Goal: Information Seeking & Learning: Learn about a topic

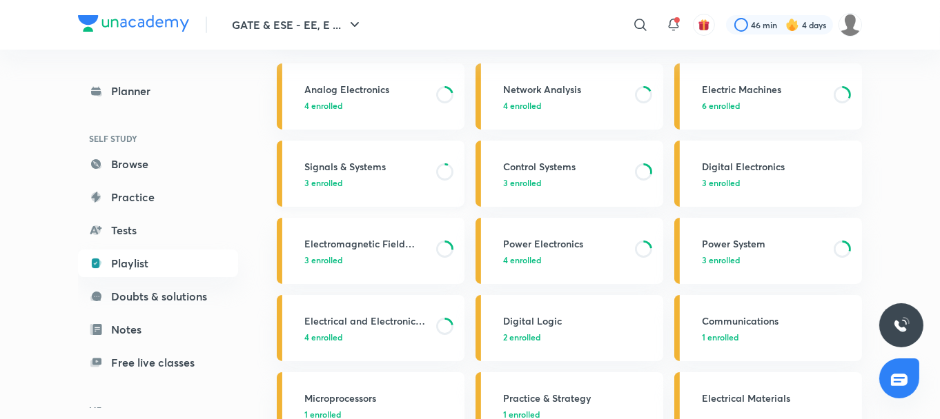
click at [352, 163] on h3 "Signals & Systems" at bounding box center [365, 166] width 123 height 14
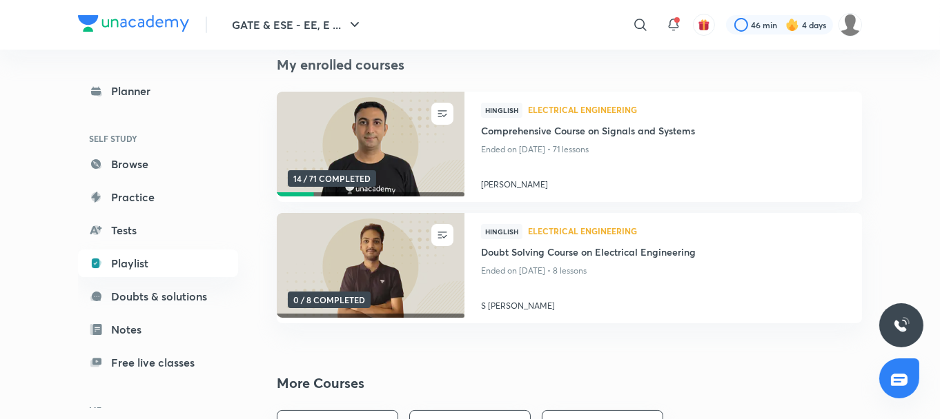
scroll to position [98, 0]
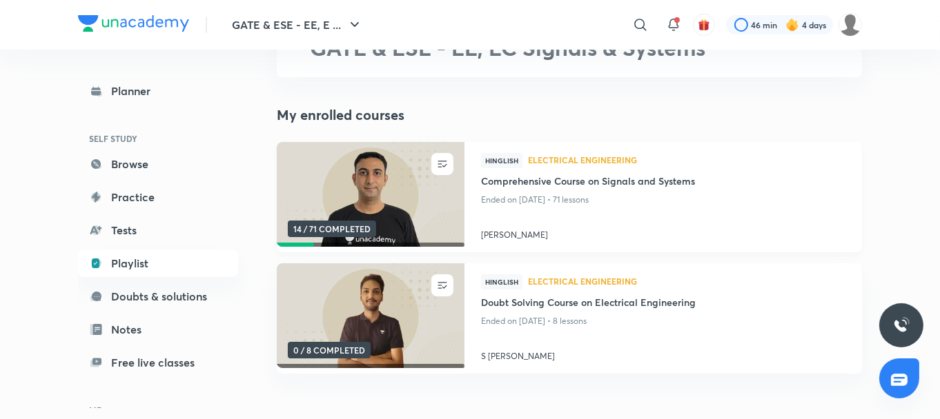
click at [393, 166] on img at bounding box center [370, 194] width 191 height 107
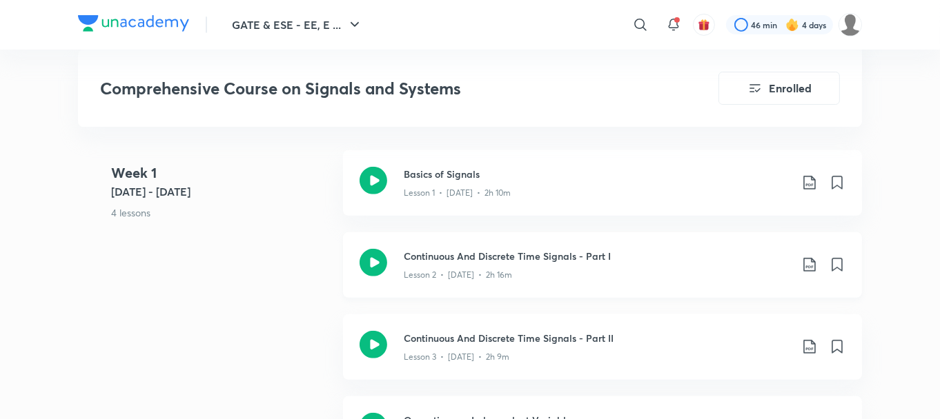
scroll to position [805, 0]
click at [811, 177] on icon at bounding box center [809, 182] width 17 height 17
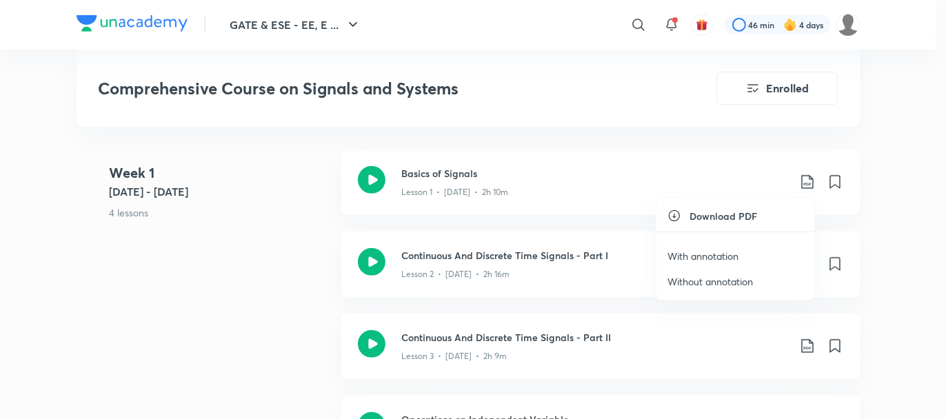
click at [735, 248] on li "With annotation" at bounding box center [736, 257] width 158 height 26
click at [911, 237] on div at bounding box center [473, 209] width 946 height 419
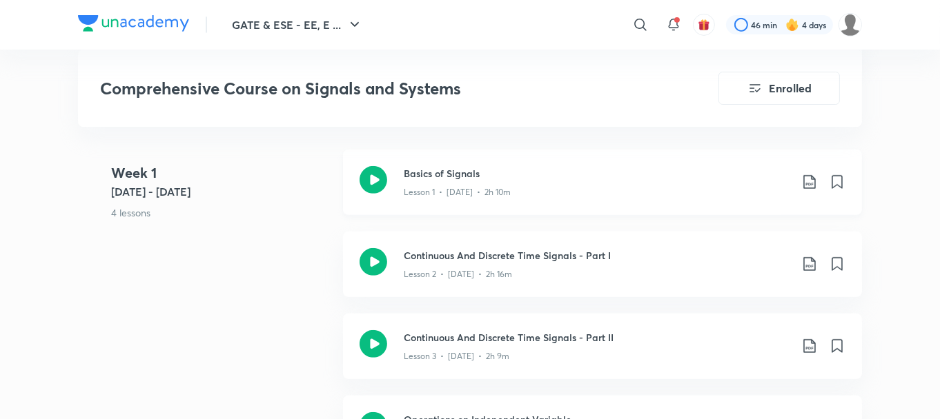
click at [806, 181] on icon at bounding box center [809, 182] width 17 height 17
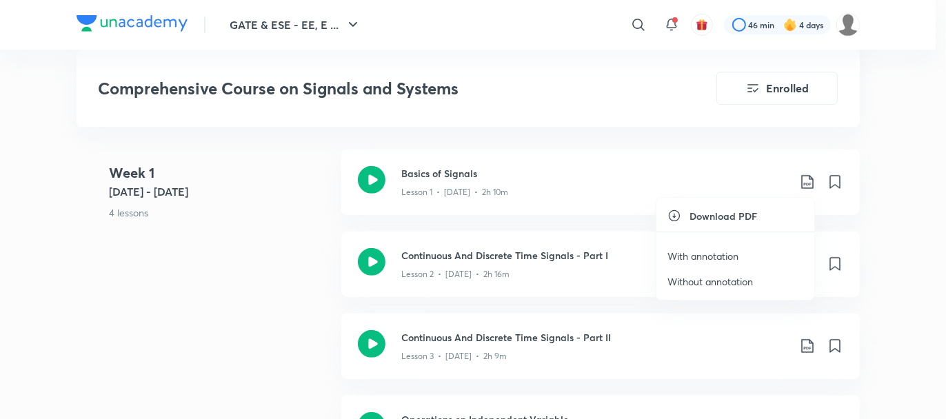
click at [700, 254] on p "With annotation" at bounding box center [703, 256] width 71 height 14
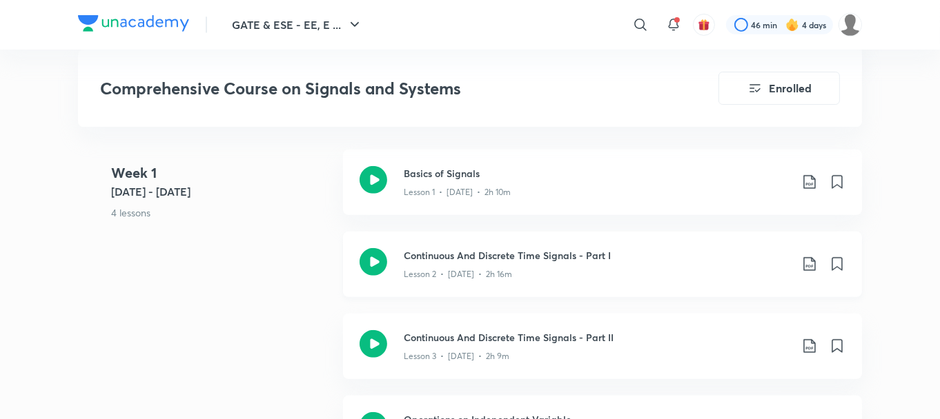
click at [805, 260] on icon at bounding box center [809, 264] width 17 height 17
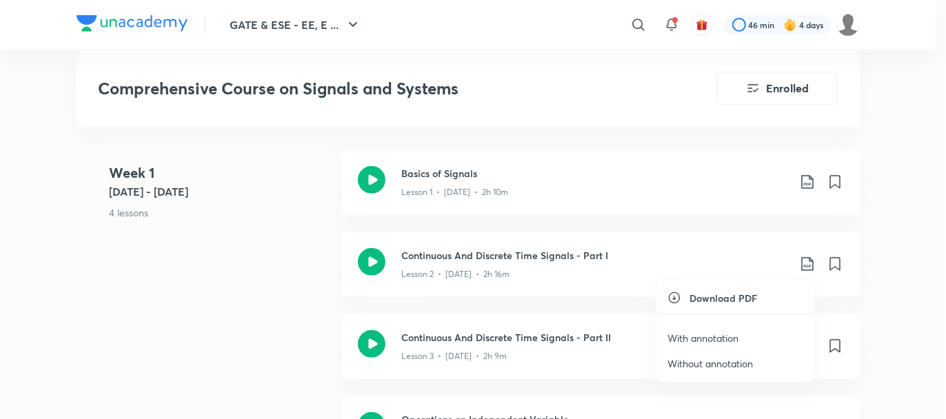
click at [696, 336] on p "With annotation" at bounding box center [703, 338] width 71 height 14
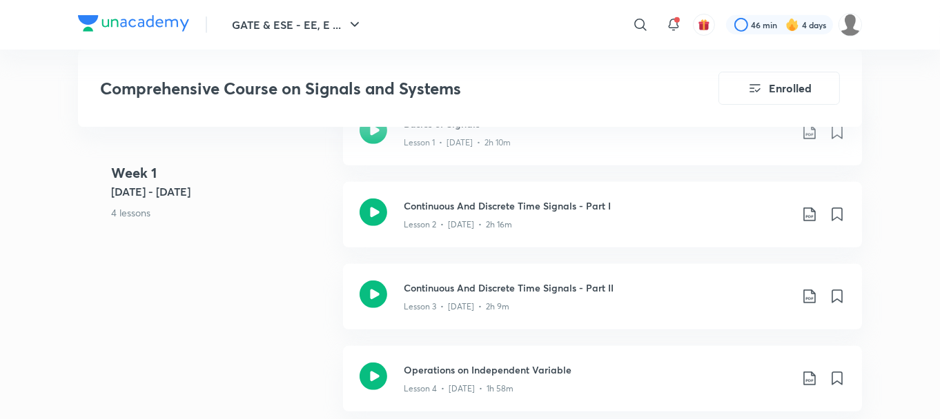
scroll to position [1222, 0]
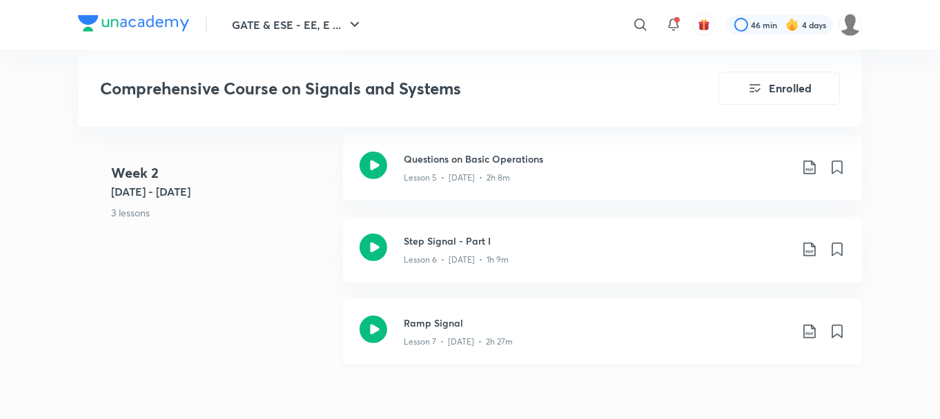
click at [804, 328] on icon at bounding box center [809, 332] width 17 height 17
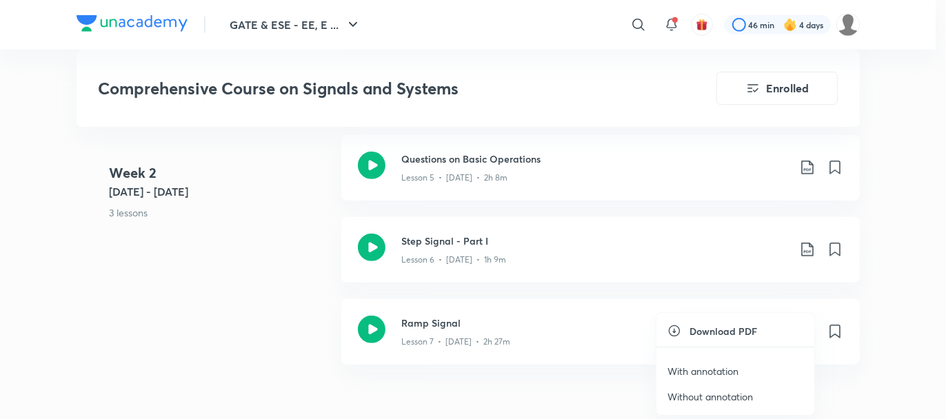
click at [726, 368] on p "With annotation" at bounding box center [703, 371] width 71 height 14
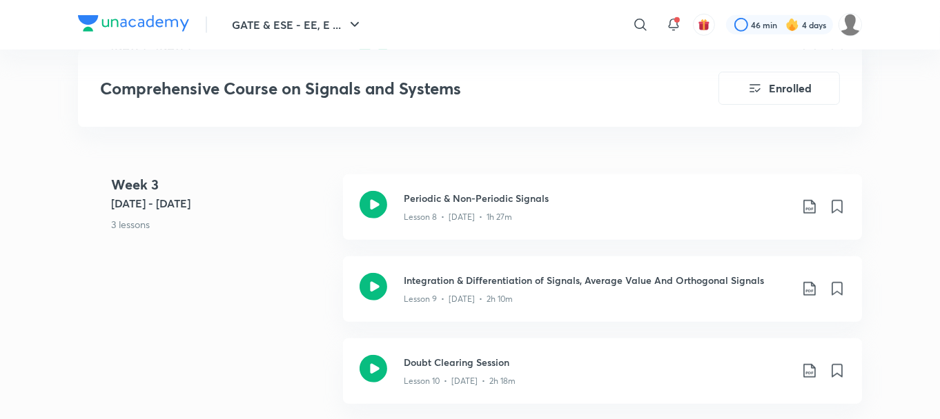
scroll to position [1505, 0]
click at [807, 199] on icon at bounding box center [809, 205] width 17 height 17
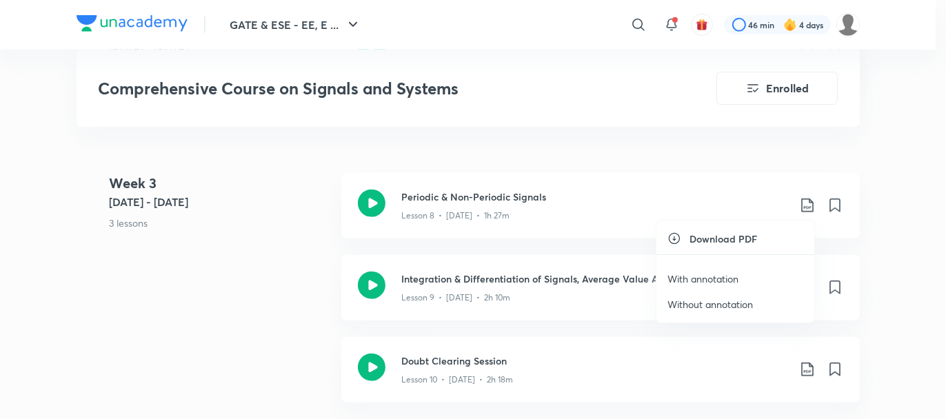
click at [714, 272] on p "With annotation" at bounding box center [703, 279] width 71 height 14
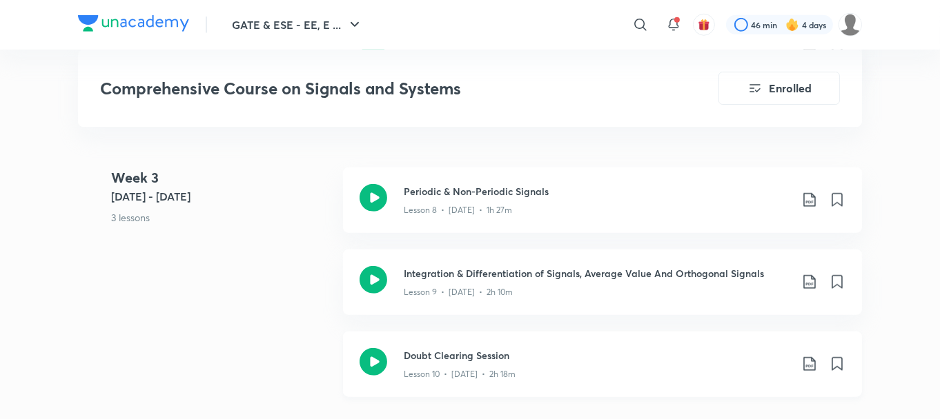
scroll to position [1509, 0]
click at [806, 279] on icon at bounding box center [809, 283] width 17 height 17
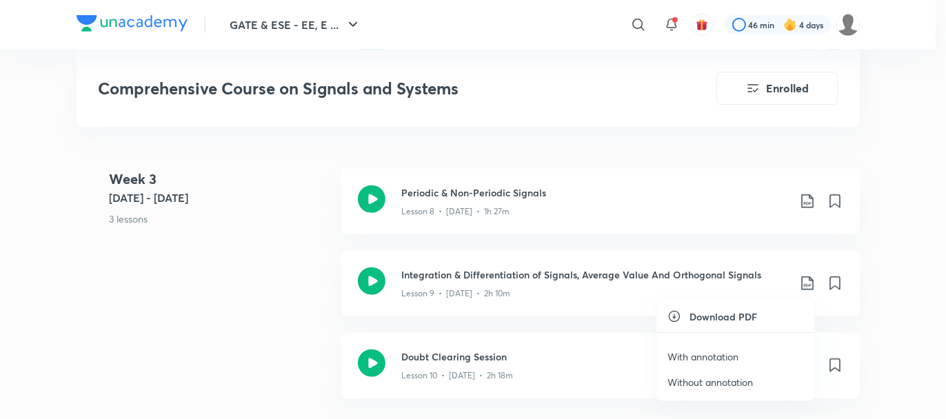
click at [714, 350] on p "With annotation" at bounding box center [703, 357] width 71 height 14
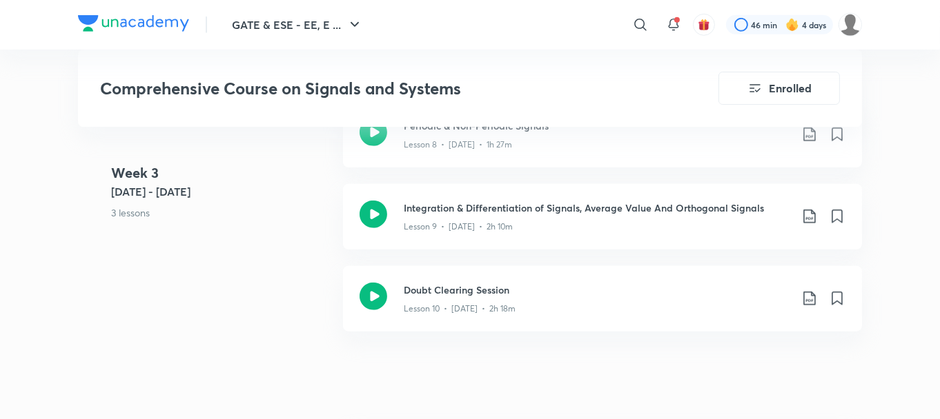
scroll to position [1580, 0]
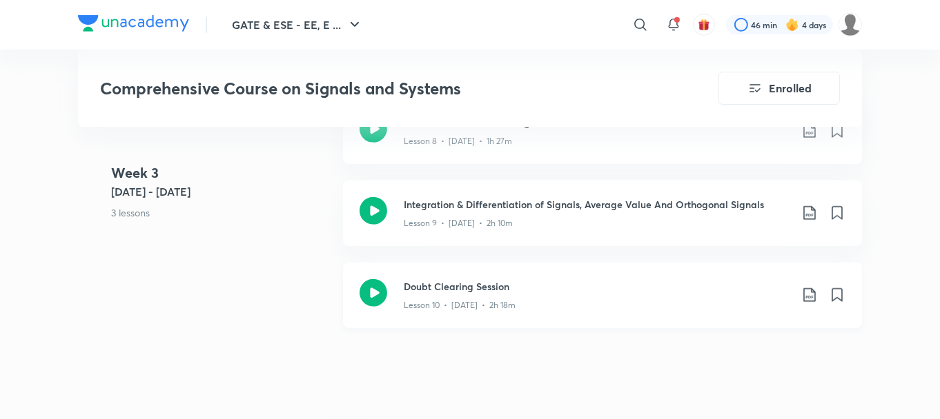
click at [809, 290] on icon at bounding box center [809, 295] width 17 height 17
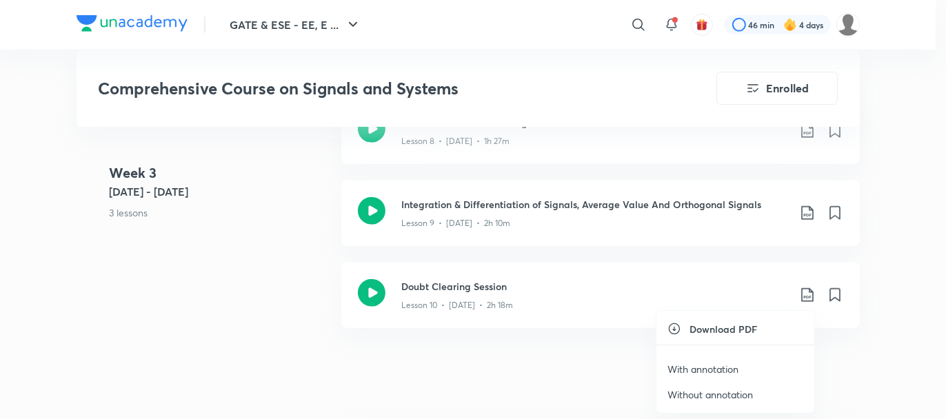
click at [696, 365] on p "With annotation" at bounding box center [703, 369] width 71 height 14
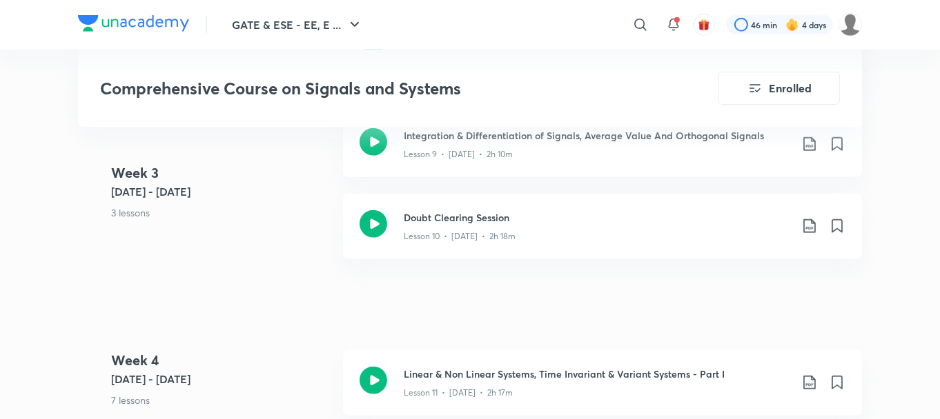
scroll to position [1718, 0]
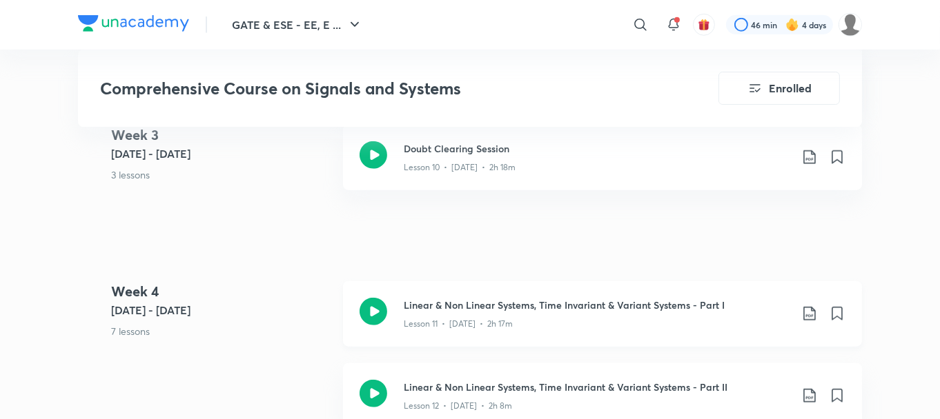
click at [798, 308] on div "Linear & Non Linear Systems, Time Invariant & Variant Systems - Part I Lesson 1…" at bounding box center [625, 314] width 442 height 32
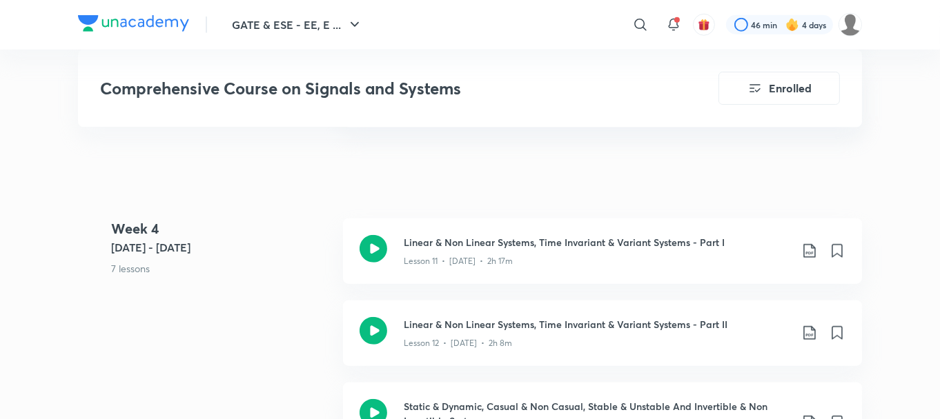
scroll to position [1781, 0]
click at [802, 244] on icon at bounding box center [809, 250] width 17 height 17
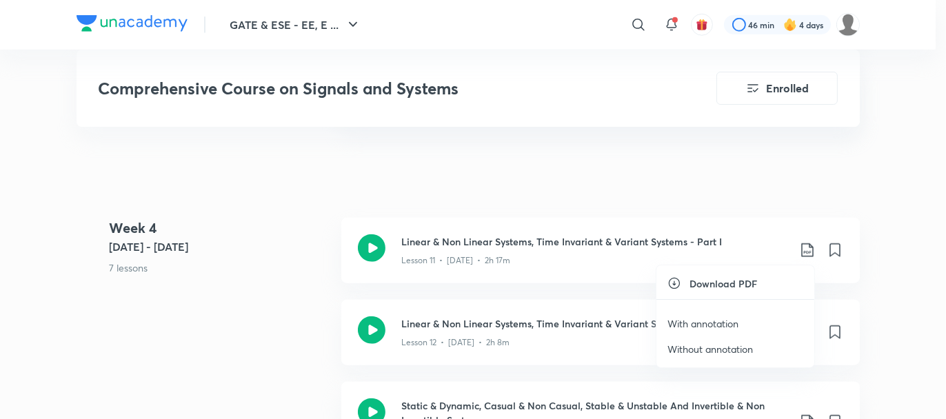
click at [708, 322] on p "With annotation" at bounding box center [703, 324] width 71 height 14
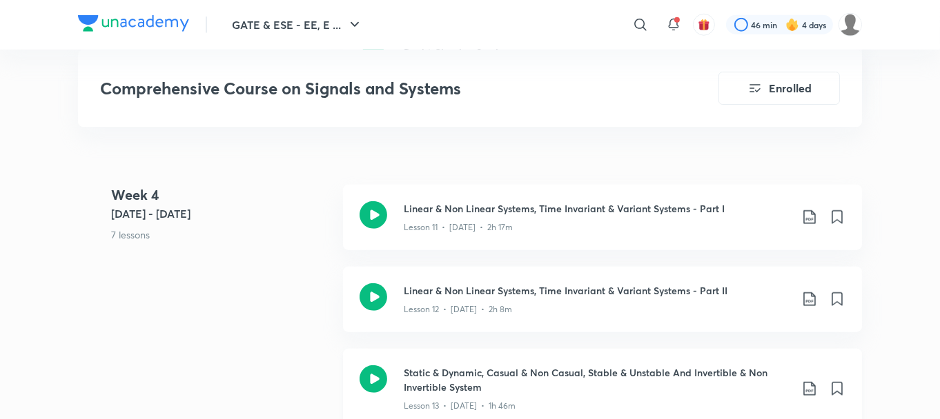
scroll to position [1815, 0]
click at [811, 297] on icon at bounding box center [809, 298] width 17 height 17
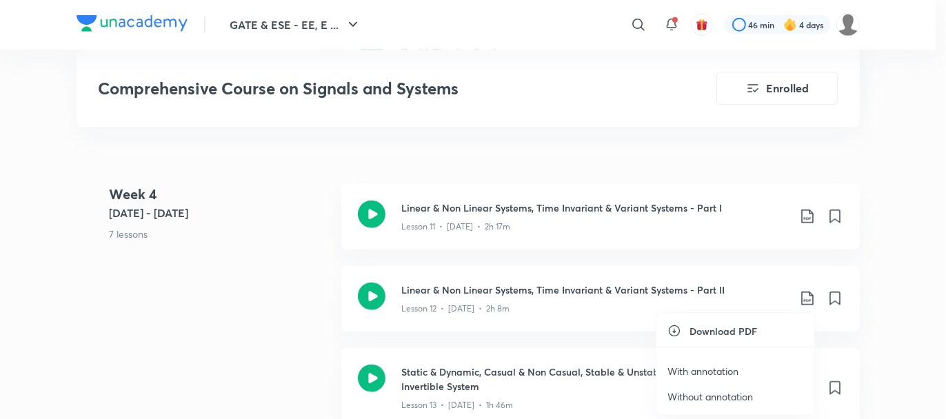
click at [674, 365] on p "With annotation" at bounding box center [703, 371] width 71 height 14
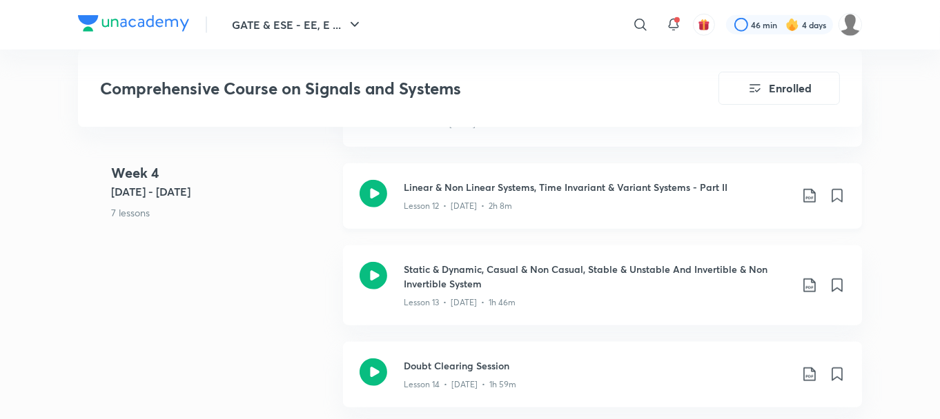
scroll to position [1921, 0]
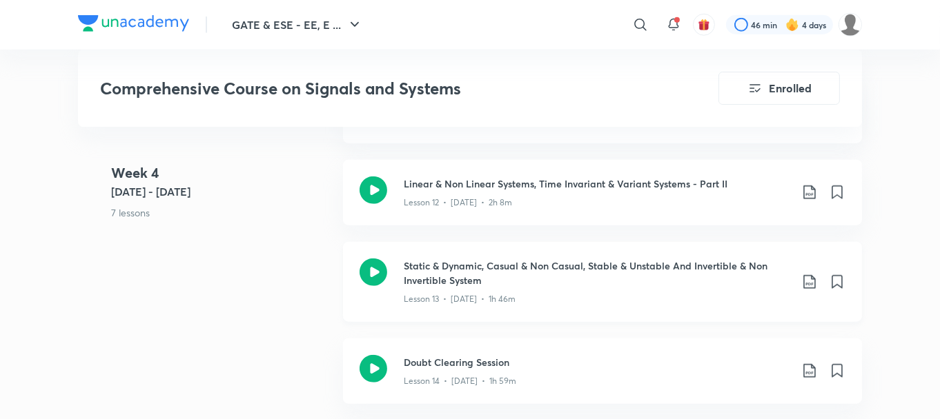
click at [811, 276] on icon at bounding box center [809, 282] width 12 height 14
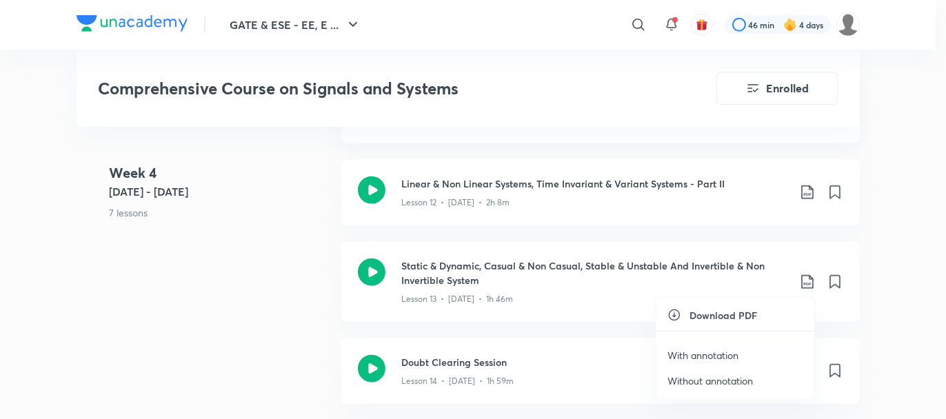
click at [693, 357] on p "With annotation" at bounding box center [703, 355] width 71 height 14
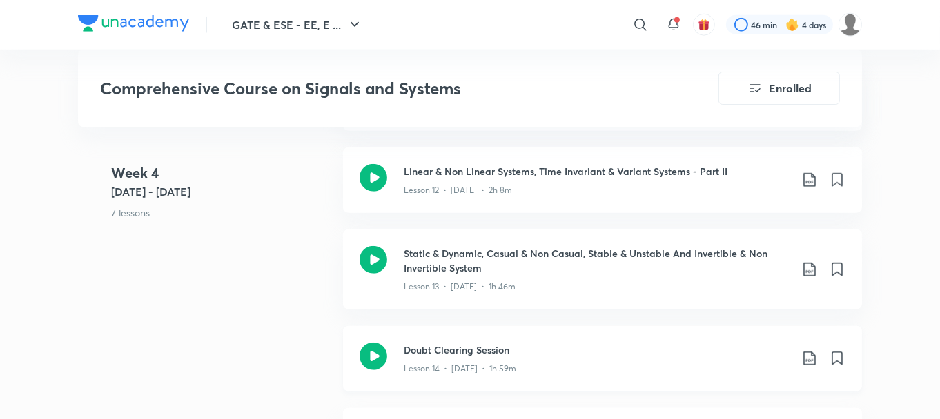
scroll to position [1997, 0]
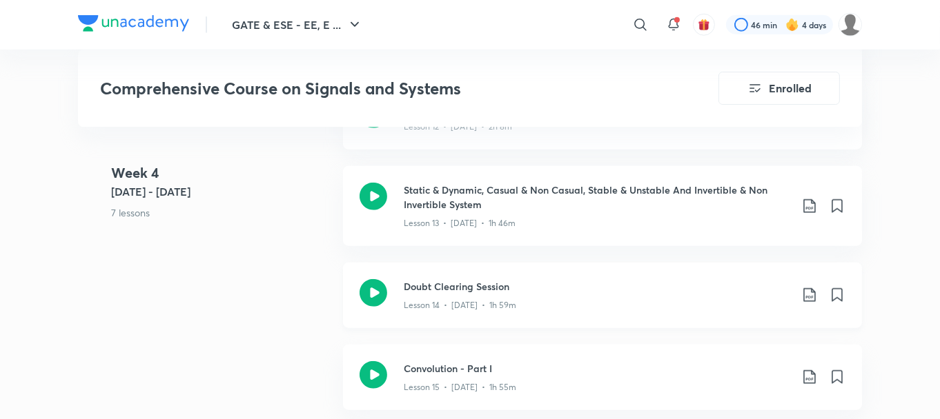
click at [806, 288] on icon at bounding box center [809, 295] width 17 height 17
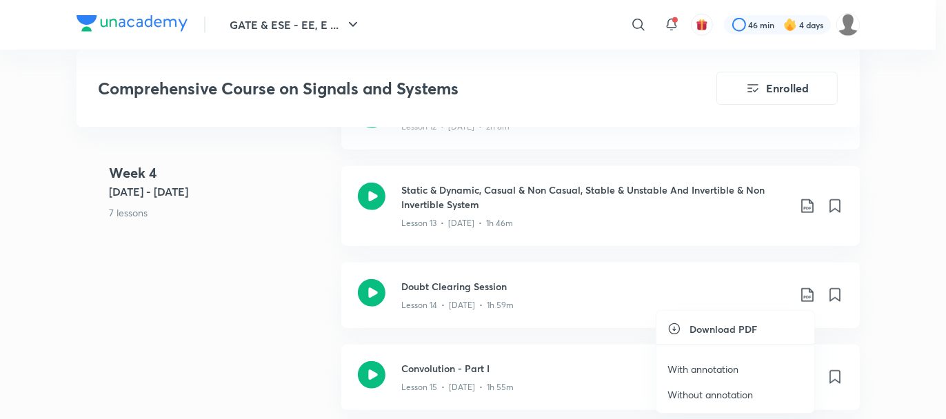
click at [688, 368] on p "With annotation" at bounding box center [703, 369] width 71 height 14
